Goal: Task Accomplishment & Management: Use online tool/utility

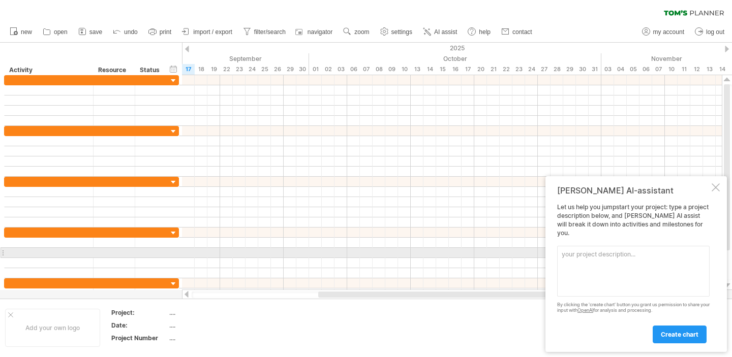
click at [635, 252] on textarea at bounding box center [633, 271] width 152 height 51
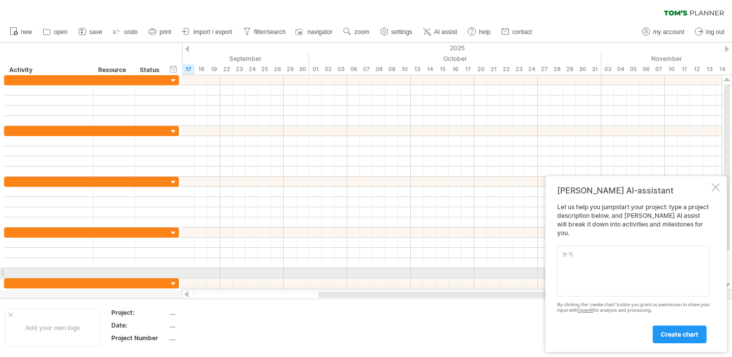
type textarea "ㄉ"
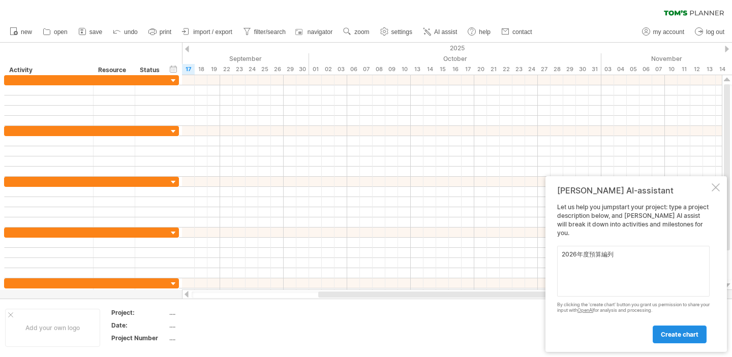
type textarea "2026年度預算編列"
click at [681, 333] on span "create chart" at bounding box center [679, 335] width 38 height 8
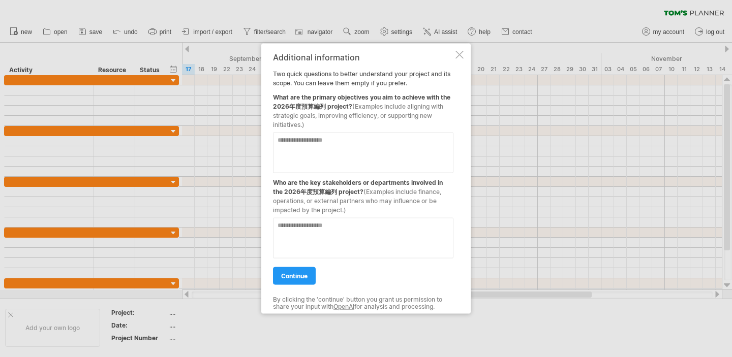
drag, startPoint x: 274, startPoint y: 72, endPoint x: 387, endPoint y: 115, distance: 121.2
click at [387, 115] on div "Additional information Two quick questions to better understand your project an…" at bounding box center [363, 178] width 180 height 252
click at [349, 214] on div at bounding box center [363, 233] width 180 height 49
drag, startPoint x: 356, startPoint y: 211, endPoint x: 293, endPoint y: 192, distance: 65.9
click at [293, 192] on div "Additional information Two quick questions to better understand your project an…" at bounding box center [363, 178] width 180 height 252
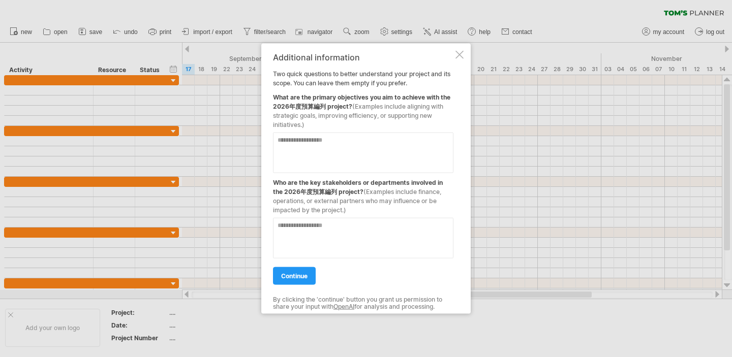
drag, startPoint x: 357, startPoint y: 215, endPoint x: 295, endPoint y: 191, distance: 66.1
click at [295, 191] on div "Additional information Two quick questions to better understand your project an…" at bounding box center [363, 178] width 180 height 252
click at [303, 123] on span "(Examples include aligning with strategic goals, improving efficiency, or suppo…" at bounding box center [358, 115] width 170 height 26
click at [367, 142] on textarea at bounding box center [363, 152] width 180 height 41
click at [297, 139] on textarea at bounding box center [363, 152] width 180 height 41
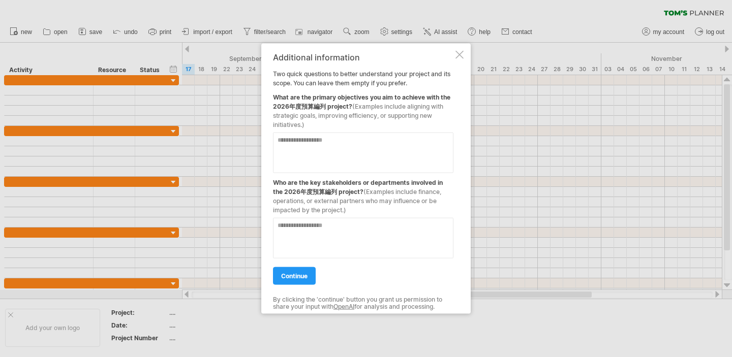
paste textarea "**********"
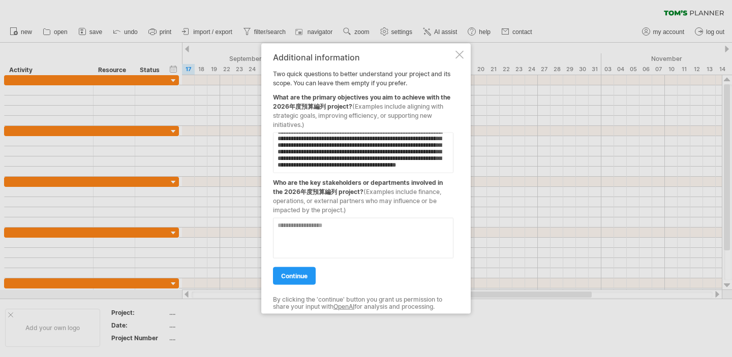
scroll to position [28, 0]
type textarea "**********"
click at [327, 237] on textarea at bounding box center [363, 237] width 180 height 41
click at [328, 237] on textarea at bounding box center [363, 237] width 180 height 41
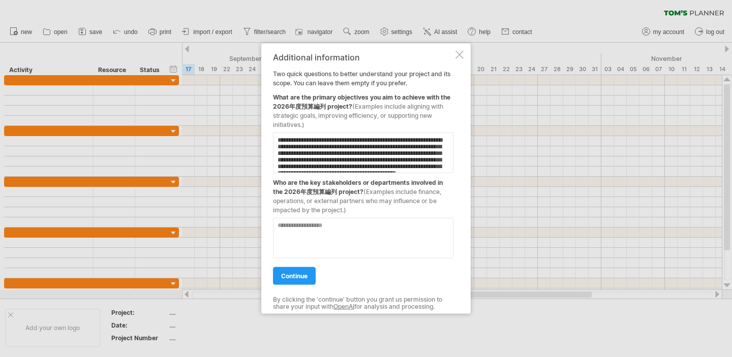
click at [302, 225] on textarea at bounding box center [363, 237] width 180 height 41
paste textarea "**********"
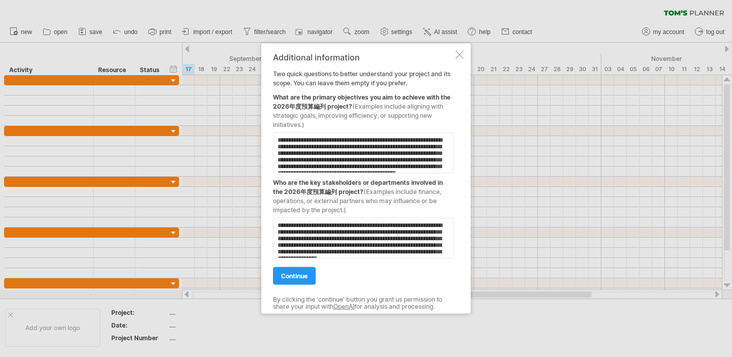
scroll to position [23, 0]
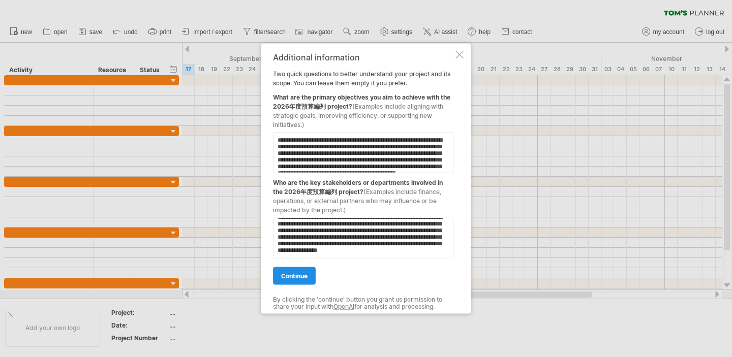
type textarea "**********"
click at [302, 274] on span "continue" at bounding box center [294, 276] width 26 height 8
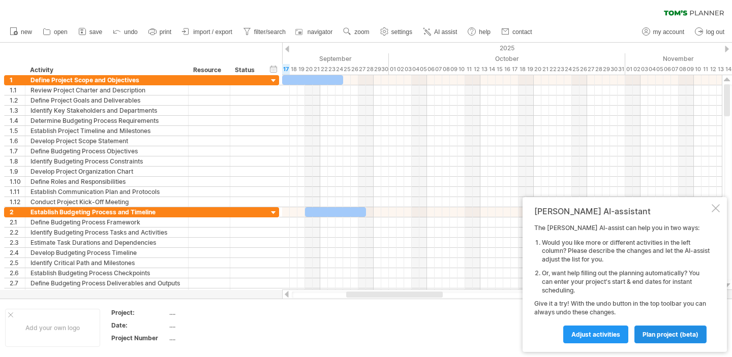
click at [655, 339] on link "plan project (beta)" at bounding box center [670, 335] width 72 height 18
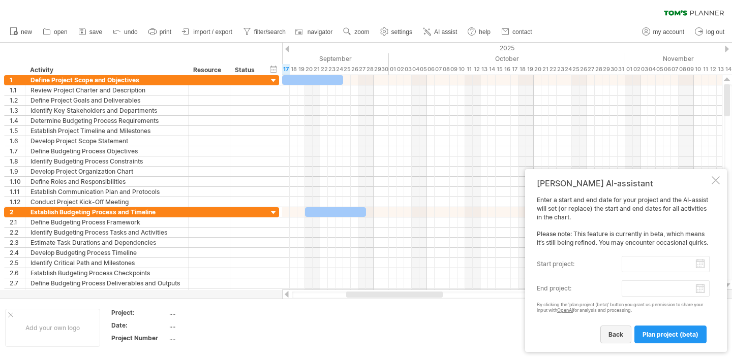
click at [621, 338] on span "back" at bounding box center [615, 335] width 15 height 8
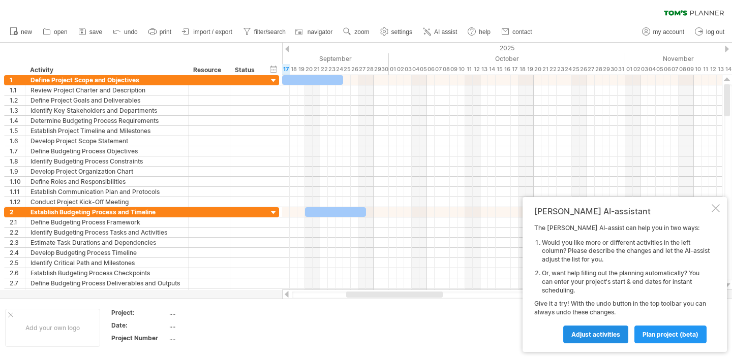
click at [619, 336] on span "Adjust activities" at bounding box center [595, 335] width 49 height 8
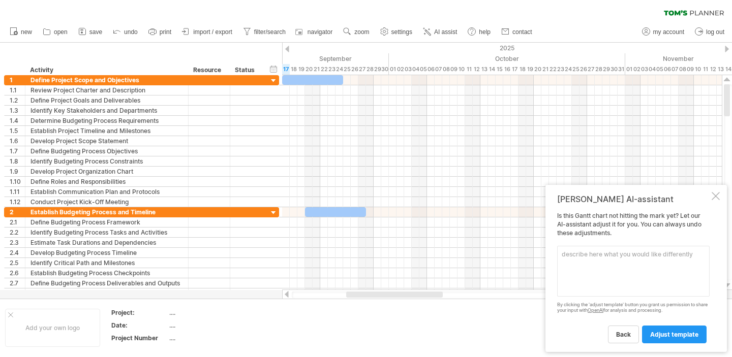
click at [619, 336] on span "back" at bounding box center [623, 335] width 15 height 8
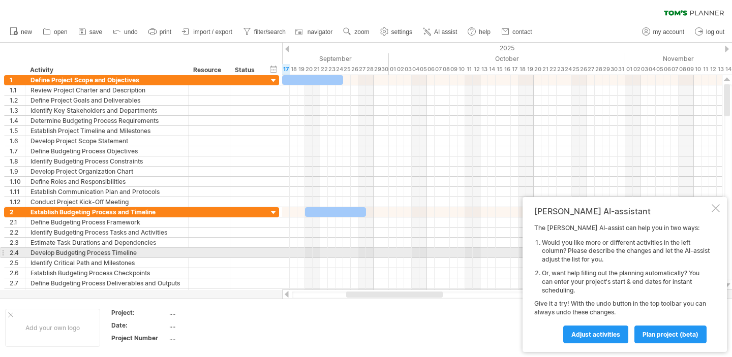
click at [566, 256] on li "Would you like more or different activities in the left column? Please describe…" at bounding box center [626, 251] width 168 height 25
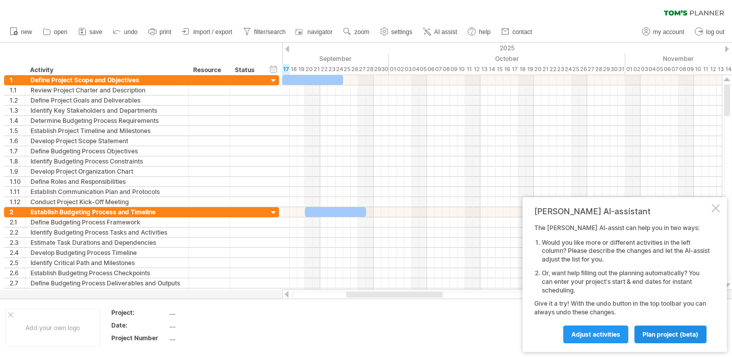
click at [645, 339] on link "plan project (beta)" at bounding box center [670, 335] width 72 height 18
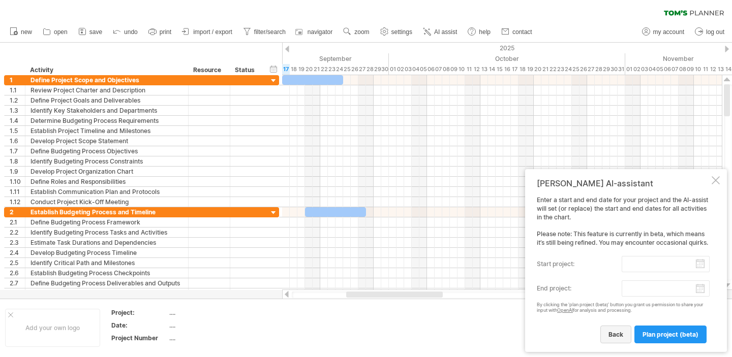
click at [620, 332] on span "back" at bounding box center [615, 335] width 15 height 8
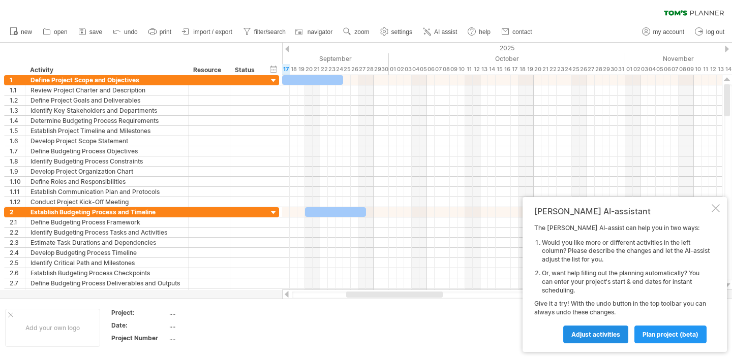
click at [612, 332] on span "Adjust activities" at bounding box center [595, 335] width 49 height 8
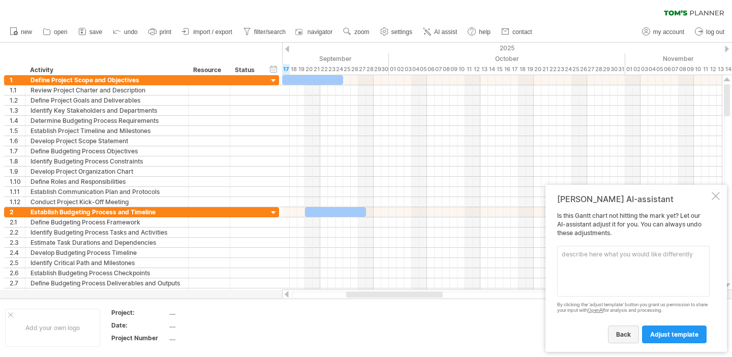
click at [627, 338] on link "back" at bounding box center [623, 335] width 31 height 18
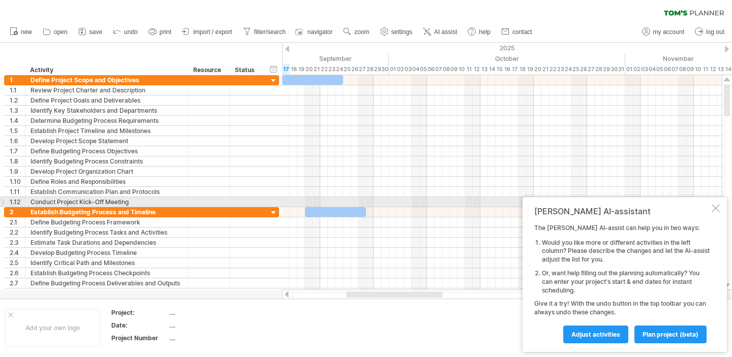
click at [714, 207] on div at bounding box center [715, 208] width 8 height 8
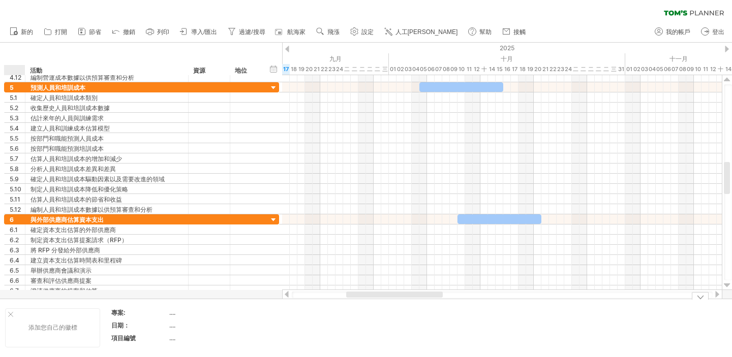
click at [10, 315] on div at bounding box center [10, 314] width 5 height 5
